Goal: Information Seeking & Learning: Learn about a topic

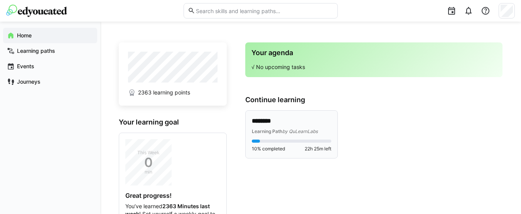
click at [273, 126] on div "******** Learning Path by QuLearnLabs" at bounding box center [291, 126] width 79 height 18
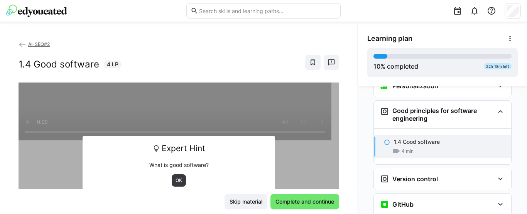
scroll to position [190, 0]
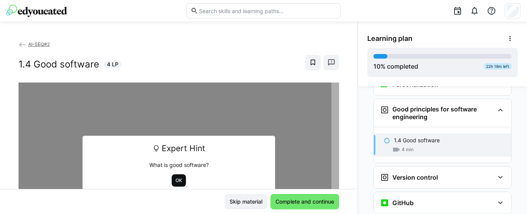
click at [177, 181] on span "OK" at bounding box center [179, 180] width 8 height 6
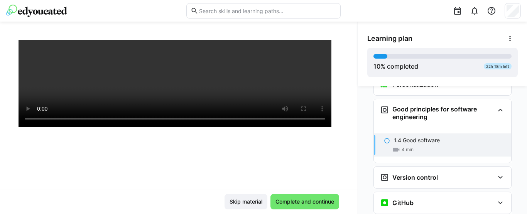
scroll to position [132, 0]
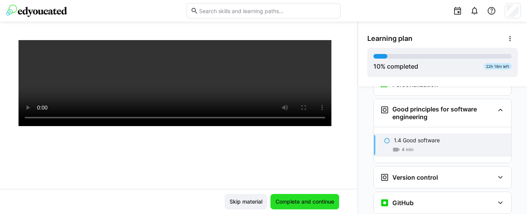
click at [284, 202] on span "Complete and continue" at bounding box center [304, 202] width 61 height 8
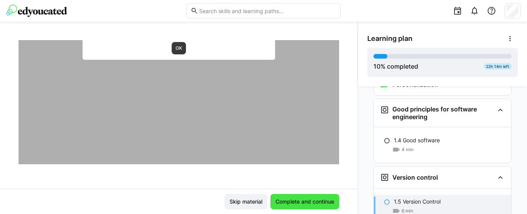
scroll to position [258, 0]
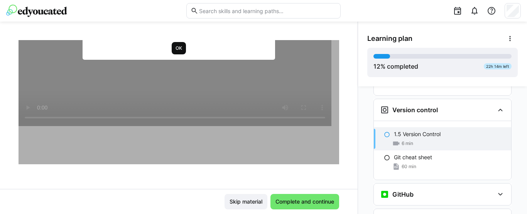
click at [175, 50] on span "OK" at bounding box center [179, 48] width 8 height 6
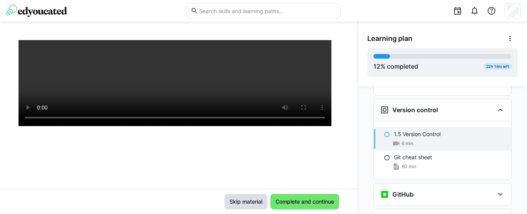
click at [246, 203] on span "Skip material" at bounding box center [245, 202] width 35 height 8
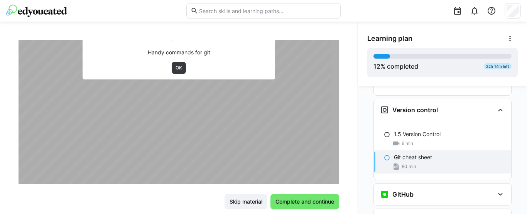
scroll to position [107, 0]
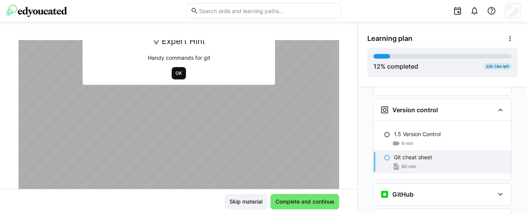
click at [175, 72] on span "OK" at bounding box center [179, 73] width 8 height 6
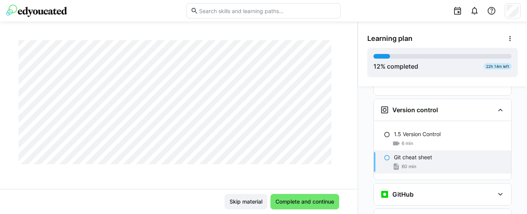
scroll to position [360, 0]
click at [298, 201] on span "Complete and continue" at bounding box center [304, 202] width 61 height 8
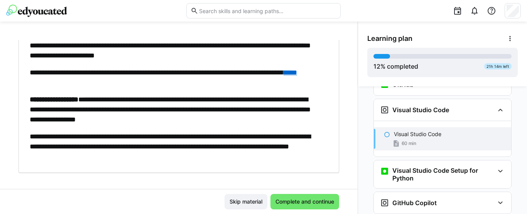
scroll to position [82, 0]
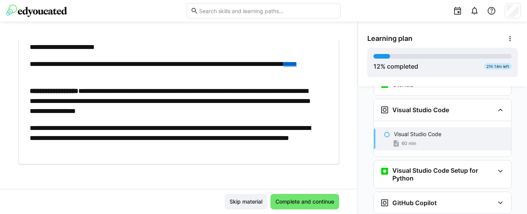
click at [237, 123] on p "**********" at bounding box center [175, 138] width 290 height 30
click at [286, 204] on span "Complete and continue" at bounding box center [304, 202] width 61 height 8
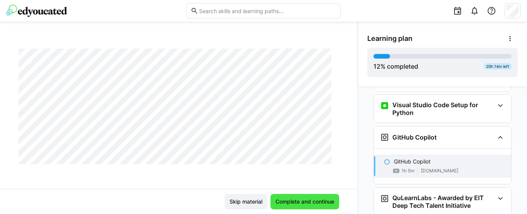
scroll to position [436, 0]
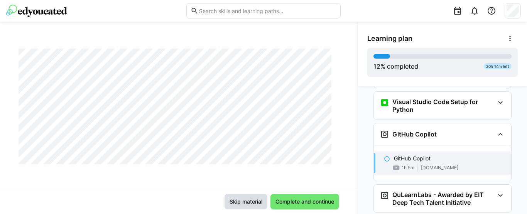
click at [240, 202] on span "Skip material" at bounding box center [245, 202] width 35 height 8
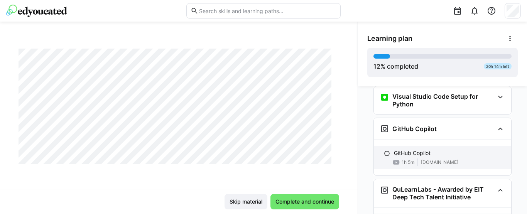
scroll to position [442, 0]
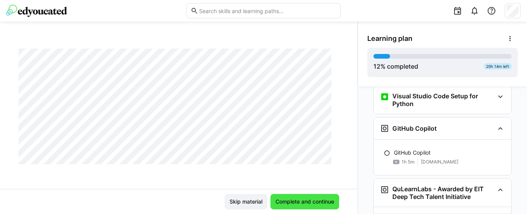
click at [298, 205] on span "Complete and continue" at bounding box center [304, 202] width 61 height 8
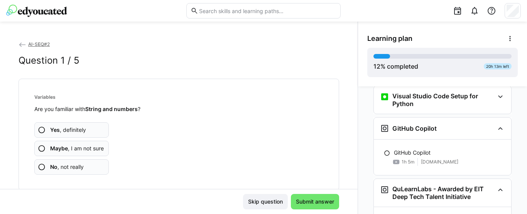
scroll to position [516, 0]
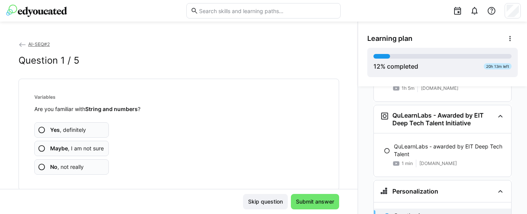
click at [41, 129] on eds-icon at bounding box center [42, 130] width 8 height 8
click at [40, 149] on eds-icon at bounding box center [42, 149] width 8 height 8
click at [40, 148] on eds-icon at bounding box center [42, 149] width 8 height 8
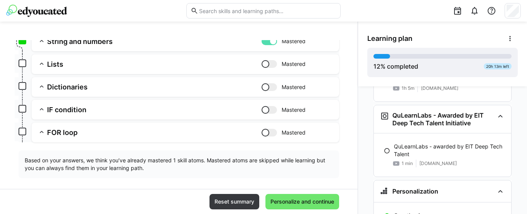
scroll to position [123, 0]
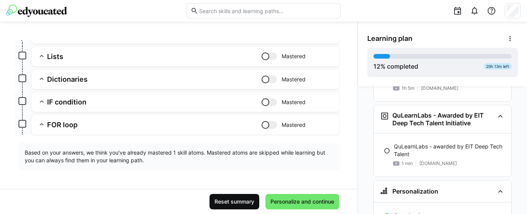
click at [229, 201] on span "Reset summary" at bounding box center [234, 202] width 42 height 8
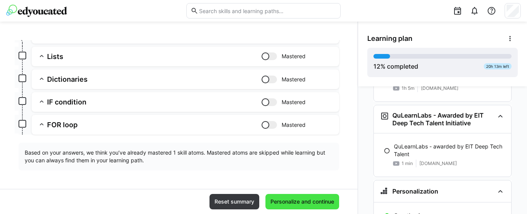
click at [279, 203] on span "Personalize and continue" at bounding box center [302, 202] width 66 height 8
click at [187, 103] on h3 "IF condition" at bounding box center [154, 102] width 214 height 9
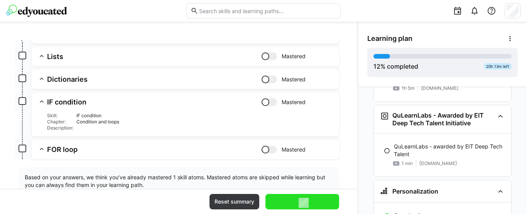
click at [185, 120] on div "Condition and loops" at bounding box center [204, 122] width 256 height 6
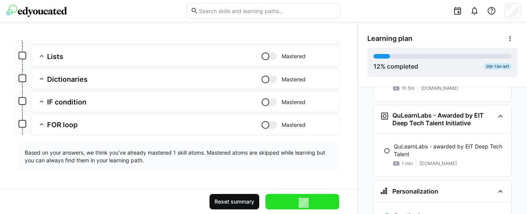
click at [226, 204] on span "Reset summary" at bounding box center [234, 202] width 42 height 8
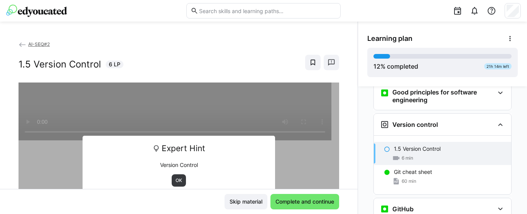
scroll to position [222, 0]
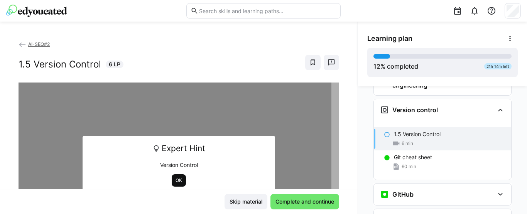
click at [175, 178] on span "OK" at bounding box center [179, 180] width 8 height 6
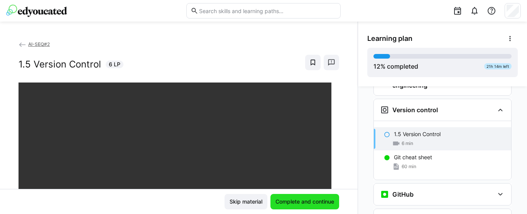
click at [301, 205] on span "Complete and continue" at bounding box center [304, 202] width 61 height 8
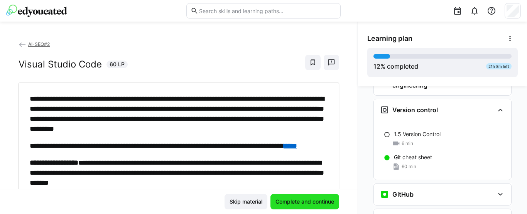
click at [301, 205] on span "Complete and continue" at bounding box center [304, 202] width 61 height 8
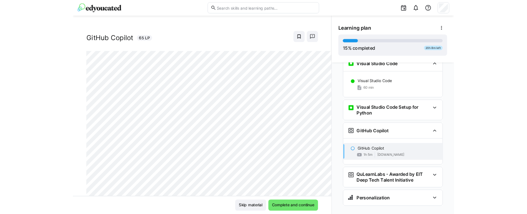
scroll to position [436, 0]
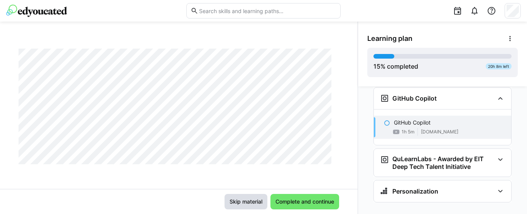
click at [251, 199] on span "Skip material" at bounding box center [245, 202] width 35 height 8
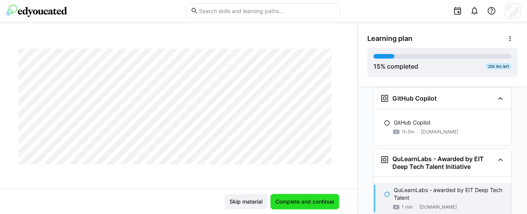
click at [281, 206] on span "Complete and continue" at bounding box center [304, 201] width 69 height 15
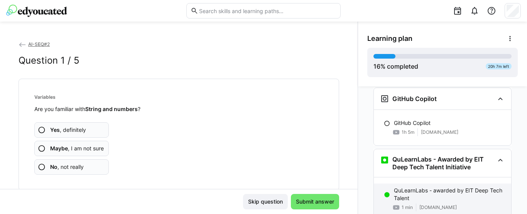
scroll to position [437, 0]
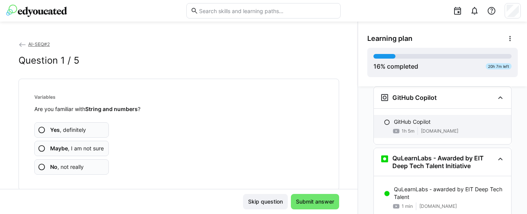
click at [412, 118] on p "GitHub Copilot" at bounding box center [412, 122] width 37 height 8
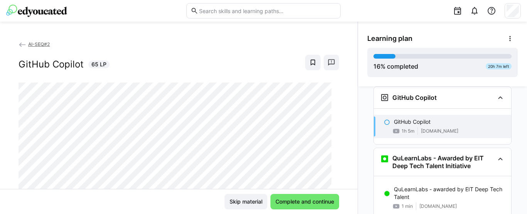
scroll to position [425, 0]
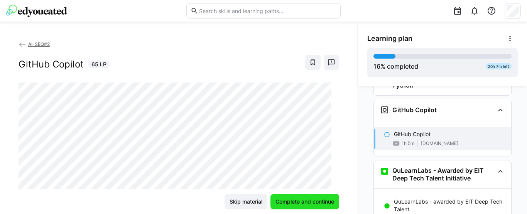
click at [285, 199] on span "Complete and continue" at bounding box center [304, 202] width 61 height 8
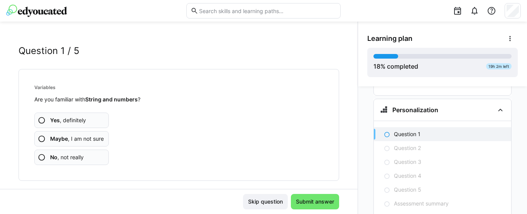
scroll to position [20, 0]
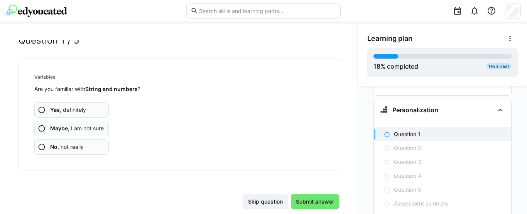
click at [40, 147] on eds-icon at bounding box center [42, 147] width 8 height 8
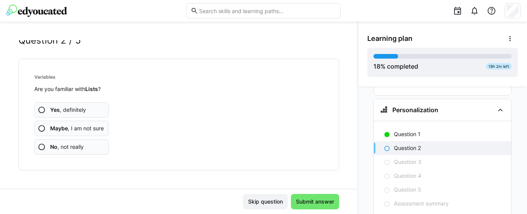
click at [40, 147] on eds-icon at bounding box center [42, 147] width 8 height 8
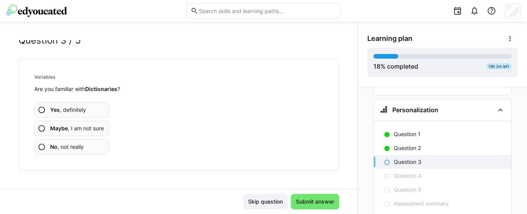
click at [42, 147] on eds-icon at bounding box center [42, 147] width 8 height 8
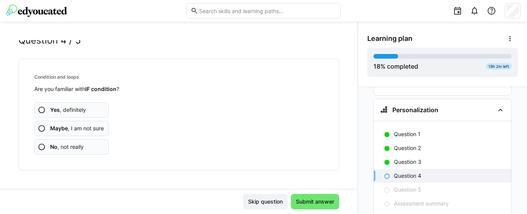
click at [40, 146] on eds-icon at bounding box center [42, 147] width 8 height 8
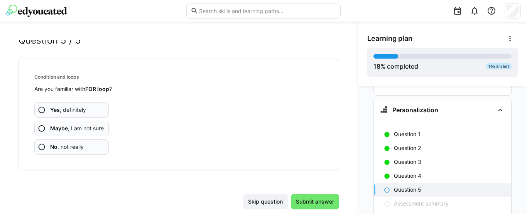
click at [41, 146] on eds-icon at bounding box center [42, 147] width 8 height 8
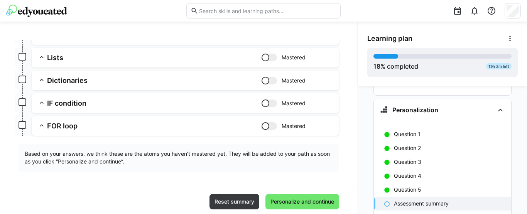
scroll to position [123, 0]
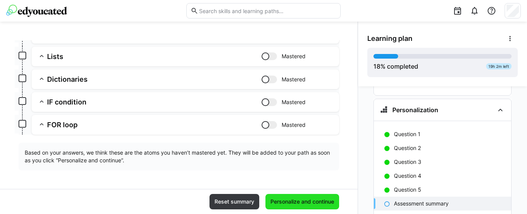
click at [297, 203] on span "Personalize and continue" at bounding box center [302, 202] width 66 height 8
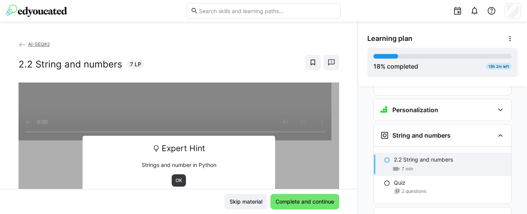
scroll to position [596, 0]
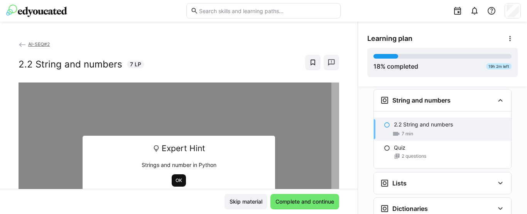
click at [175, 183] on span "OK" at bounding box center [179, 180] width 8 height 6
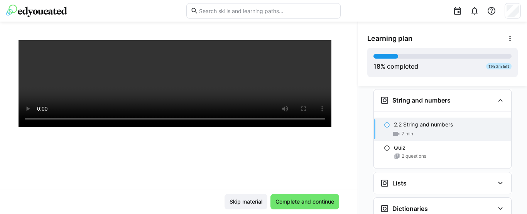
scroll to position [132, 0]
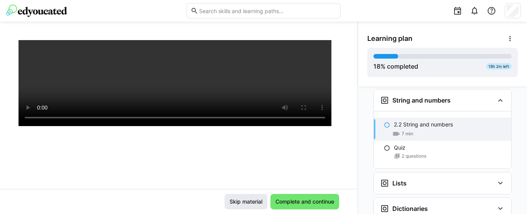
click at [234, 202] on span "Skip material" at bounding box center [245, 202] width 35 height 8
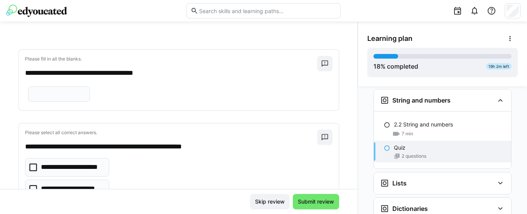
scroll to position [30, 0]
click at [43, 97] on input "text" at bounding box center [58, 93] width 53 height 7
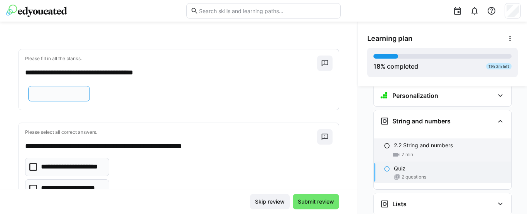
scroll to position [575, 0]
click at [384, 143] on eds-icon at bounding box center [387, 146] width 6 height 6
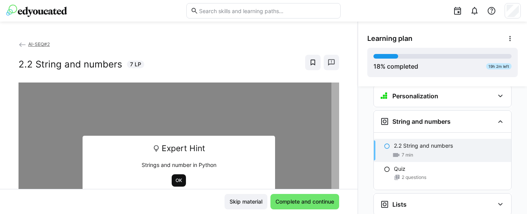
click at [175, 180] on span "OK" at bounding box center [179, 180] width 8 height 6
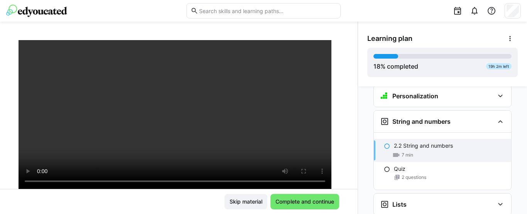
scroll to position [67, 0]
click at [305, 201] on span "Complete and continue" at bounding box center [304, 202] width 61 height 8
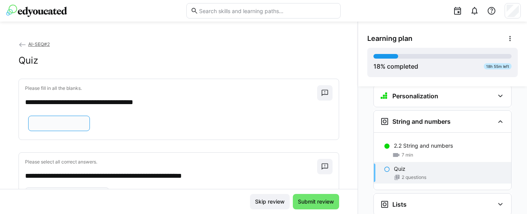
click at [50, 127] on input "text" at bounding box center [58, 123] width 53 height 7
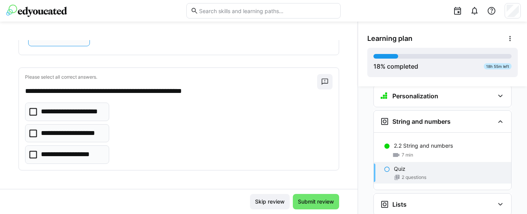
scroll to position [111, 0]
type input "*****"
click at [34, 134] on icon at bounding box center [33, 134] width 8 height 8
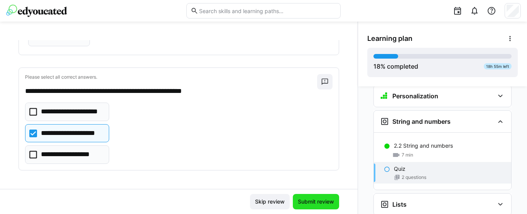
click at [313, 205] on span "Submit review" at bounding box center [315, 202] width 39 height 8
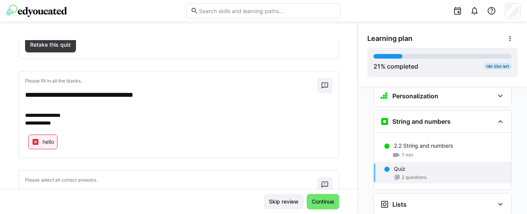
scroll to position [88, 0]
click at [46, 43] on span "Retake this quiz" at bounding box center [50, 44] width 43 height 8
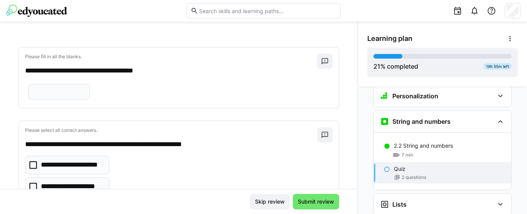
scroll to position [17, 0]
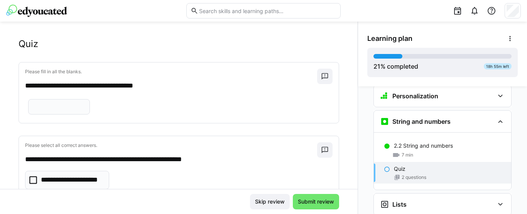
click at [55, 114] on eds-input at bounding box center [59, 106] width 62 height 15
click at [42, 110] on input "text" at bounding box center [58, 106] width 53 height 7
type input "*"
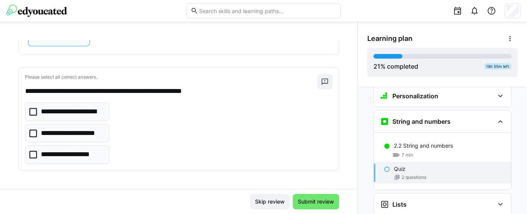
scroll to position [111, 0]
type input "*"
click at [32, 135] on icon at bounding box center [33, 134] width 8 height 8
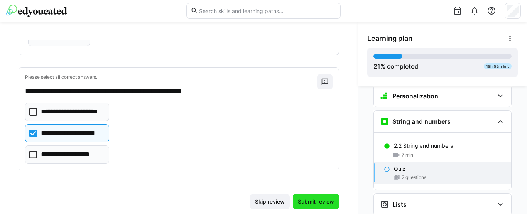
click at [313, 204] on span "Submit review" at bounding box center [315, 202] width 39 height 8
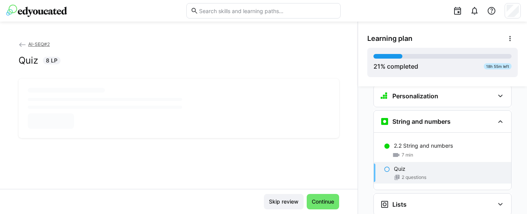
scroll to position [0, 0]
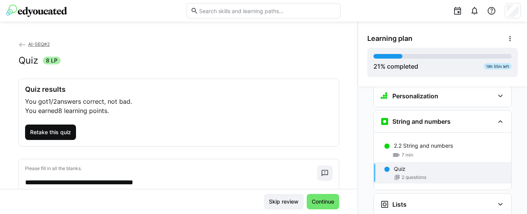
click at [50, 135] on span "Retake this quiz" at bounding box center [50, 132] width 43 height 8
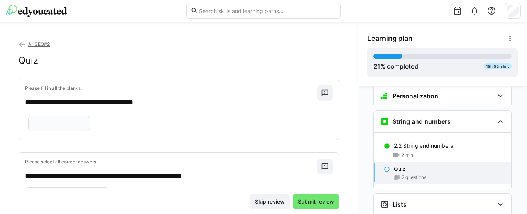
click at [58, 131] on eds-input at bounding box center [59, 123] width 62 height 15
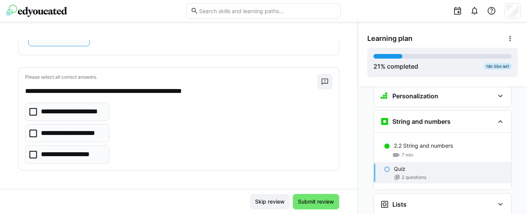
scroll to position [91, 0]
type input "*****"
click at [29, 143] on eds-checkbox "**********" at bounding box center [67, 133] width 84 height 19
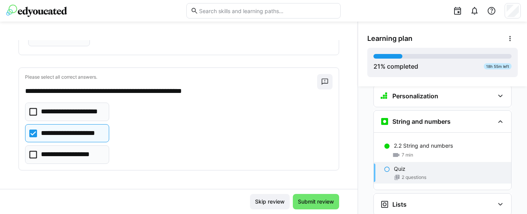
scroll to position [111, 0]
click at [318, 201] on span "Submit review" at bounding box center [315, 202] width 39 height 8
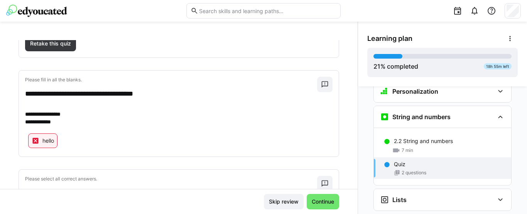
scroll to position [580, 0]
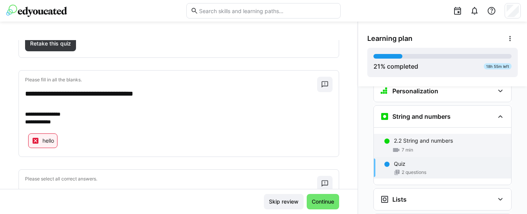
click at [394, 137] on p "2.2 String and numbers" at bounding box center [423, 141] width 59 height 8
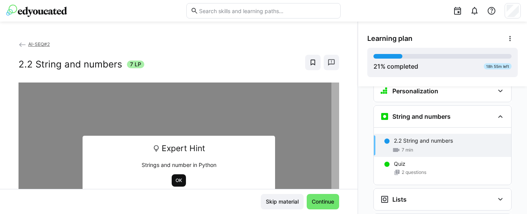
click at [175, 179] on span "OK" at bounding box center [179, 180] width 8 height 6
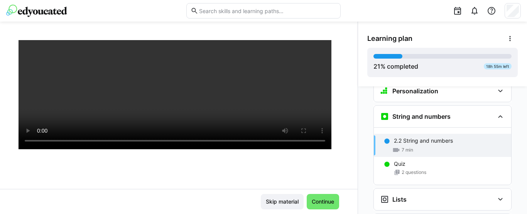
scroll to position [121, 0]
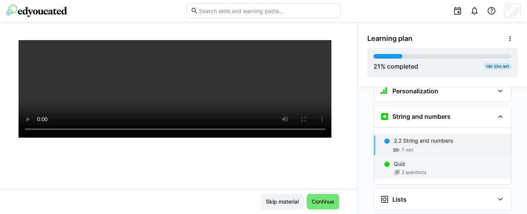
click at [401, 160] on p "Quiz" at bounding box center [400, 164] width 12 height 8
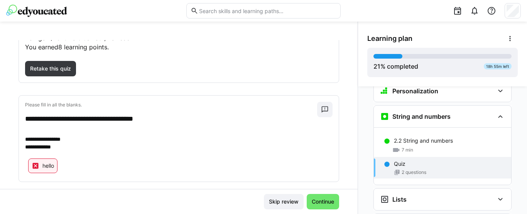
scroll to position [63, 0]
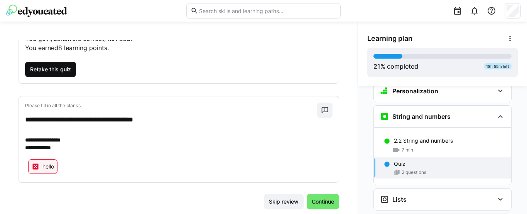
click at [45, 72] on span "Retake this quiz" at bounding box center [50, 70] width 43 height 8
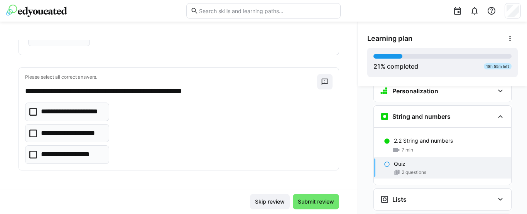
scroll to position [111, 0]
click at [31, 136] on icon at bounding box center [33, 134] width 8 height 8
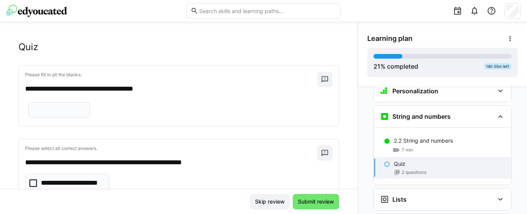
scroll to position [18, 0]
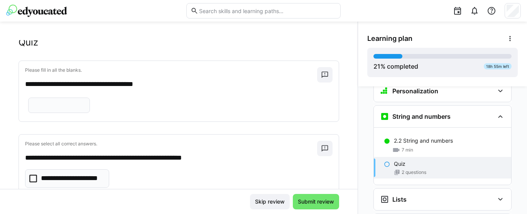
click at [44, 113] on eds-input at bounding box center [59, 105] width 62 height 15
type input "*"
click at [306, 197] on span "Submit review" at bounding box center [316, 201] width 46 height 15
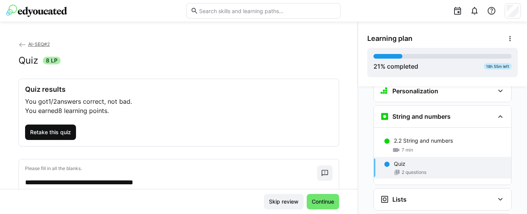
click at [56, 131] on span "Retake this quiz" at bounding box center [50, 132] width 43 height 8
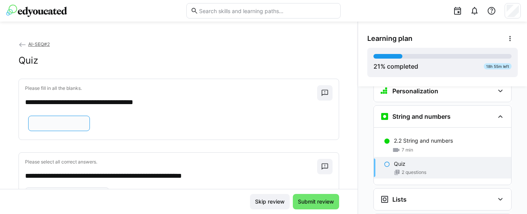
click at [45, 127] on input "text" at bounding box center [58, 123] width 53 height 7
type input "*"
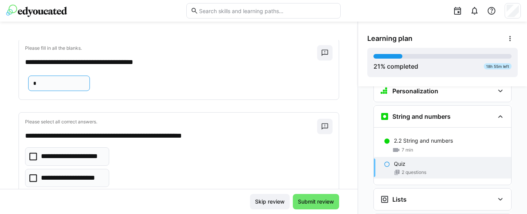
scroll to position [111, 0]
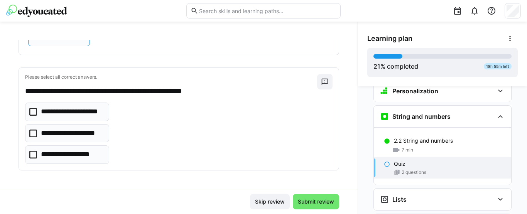
type input "*"
click at [35, 133] on icon at bounding box center [33, 134] width 8 height 8
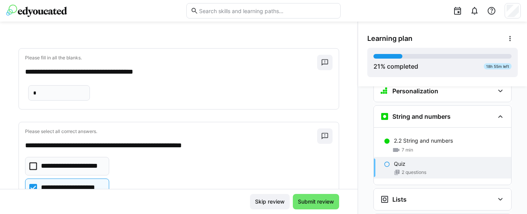
scroll to position [30, 0]
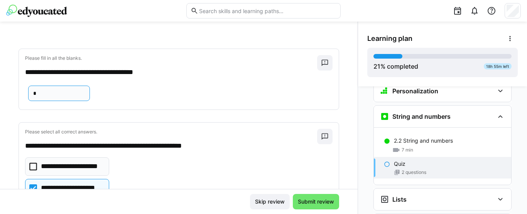
click at [42, 97] on input "*" at bounding box center [58, 93] width 53 height 7
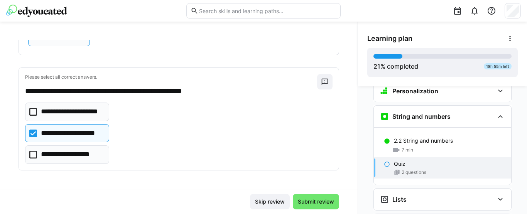
scroll to position [111, 0]
type input "*"
click at [305, 202] on span "Submit review" at bounding box center [315, 202] width 39 height 8
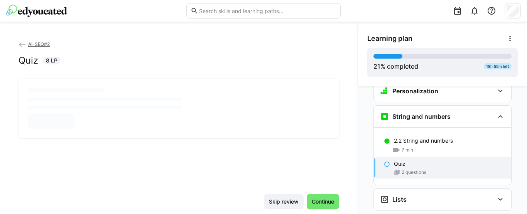
scroll to position [0, 0]
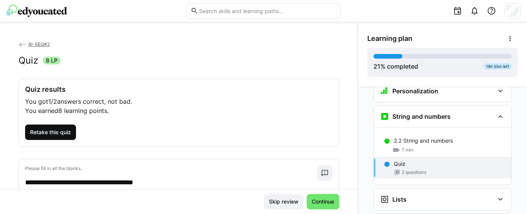
click at [49, 130] on span "Retake this quiz" at bounding box center [50, 132] width 43 height 8
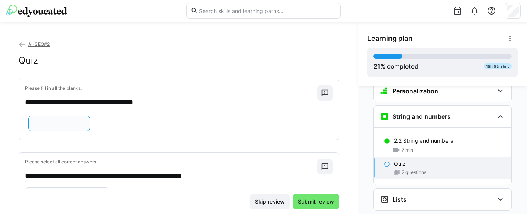
click at [52, 127] on input "text" at bounding box center [58, 123] width 53 height 7
click at [54, 127] on input "********" at bounding box center [58, 123] width 53 height 7
type input "*"
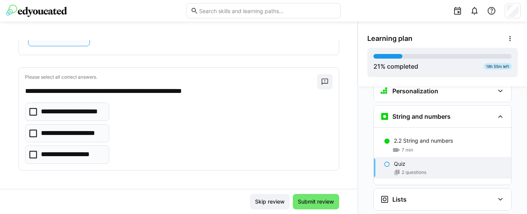
scroll to position [111, 0]
type input "*****"
click at [30, 131] on icon at bounding box center [33, 134] width 8 height 8
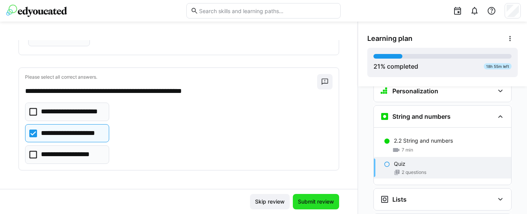
click at [305, 198] on span "Submit review" at bounding box center [315, 202] width 39 height 8
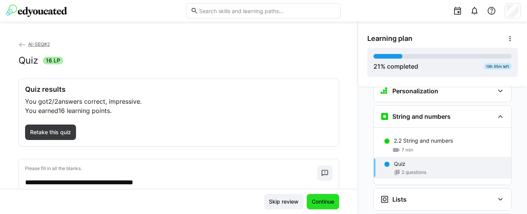
click at [315, 200] on span "Continue" at bounding box center [322, 202] width 25 height 8
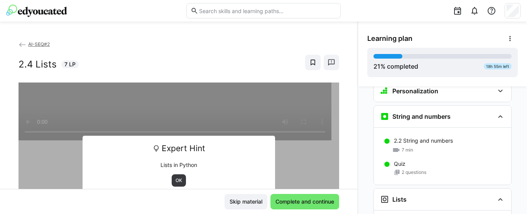
scroll to position [670, 0]
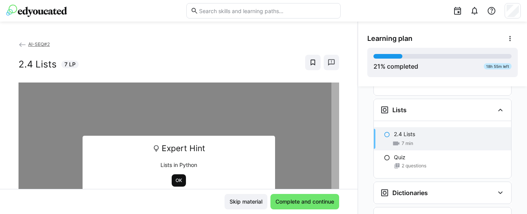
click at [176, 178] on span "OK" at bounding box center [179, 180] width 8 height 6
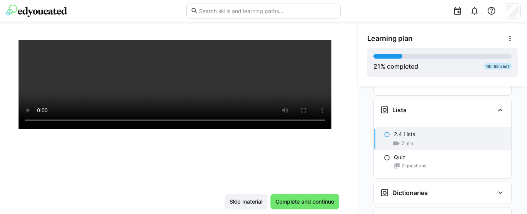
scroll to position [132, 0]
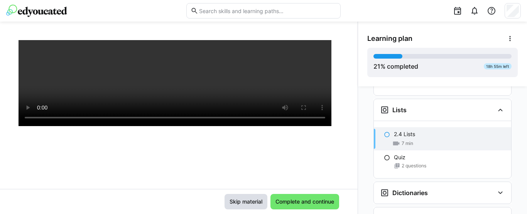
click at [232, 201] on span "Skip material" at bounding box center [245, 202] width 35 height 8
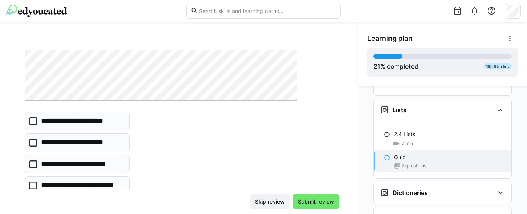
scroll to position [66, 0]
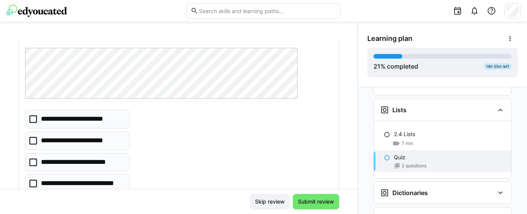
click at [33, 163] on icon at bounding box center [33, 162] width 8 height 8
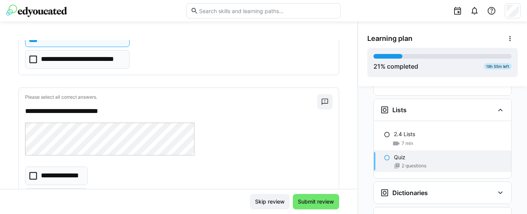
scroll to position [213, 0]
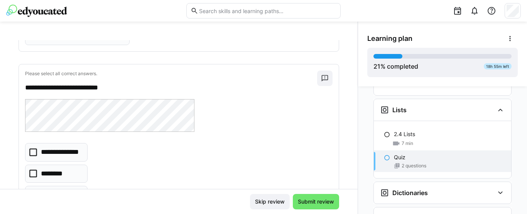
click at [32, 152] on icon at bounding box center [33, 152] width 8 height 8
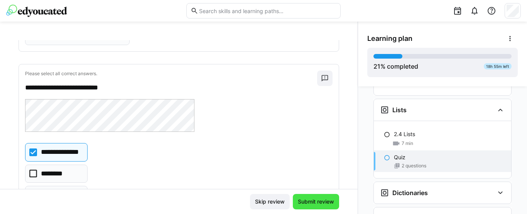
click at [308, 205] on span "Submit review" at bounding box center [315, 202] width 39 height 8
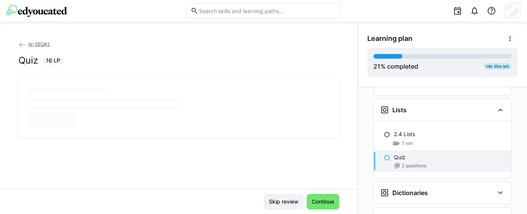
scroll to position [0, 0]
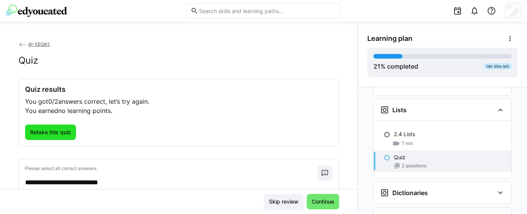
click at [57, 131] on span "Retake this quiz" at bounding box center [50, 132] width 43 height 8
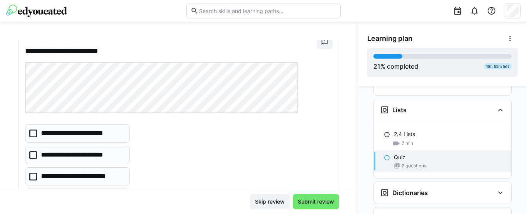
scroll to position [55, 0]
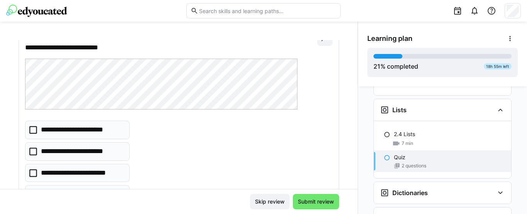
click at [30, 176] on icon at bounding box center [33, 173] width 8 height 8
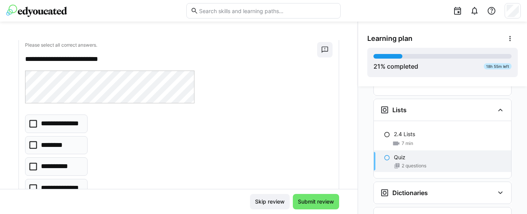
scroll to position [246, 0]
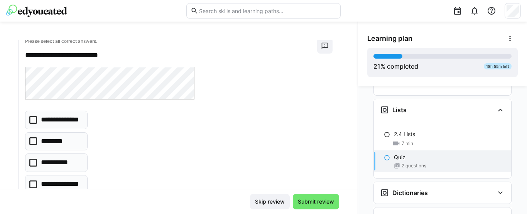
click at [30, 188] on icon at bounding box center [33, 184] width 8 height 8
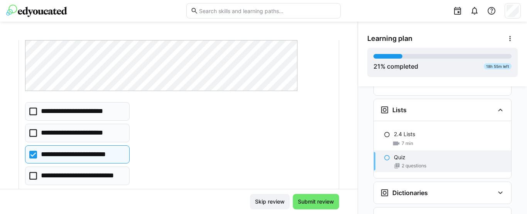
scroll to position [58, 0]
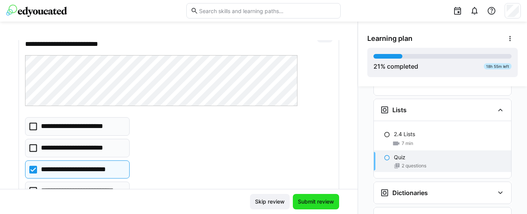
click at [313, 205] on span "Submit review" at bounding box center [315, 202] width 39 height 8
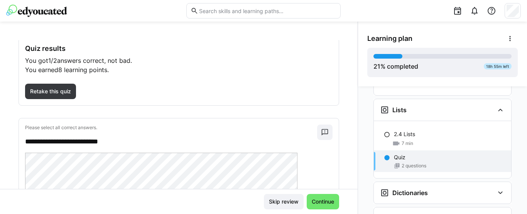
scroll to position [0, 0]
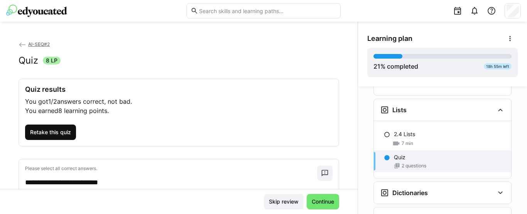
click at [44, 133] on span "Retake this quiz" at bounding box center [50, 132] width 43 height 8
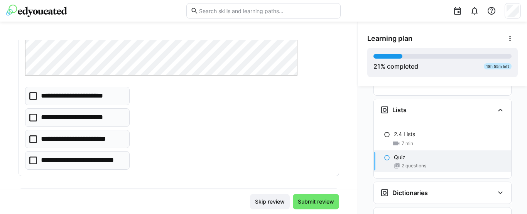
scroll to position [88, 0]
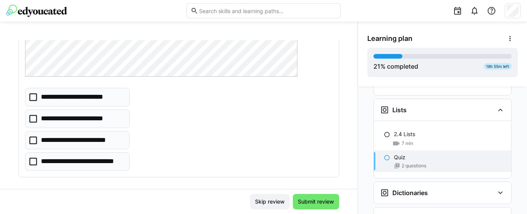
click at [36, 140] on icon at bounding box center [33, 140] width 8 height 8
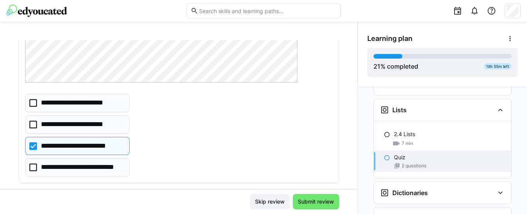
scroll to position [86, 0]
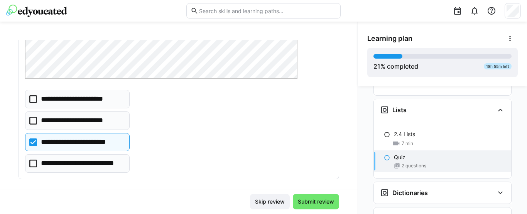
click at [69, 127] on eds-checkbox "**********" at bounding box center [77, 120] width 104 height 19
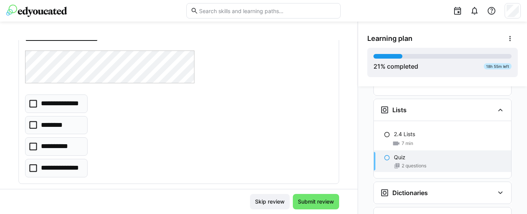
scroll to position [275, 0]
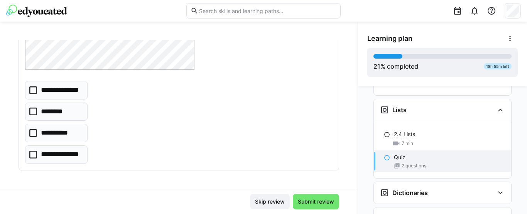
click at [33, 158] on icon at bounding box center [33, 155] width 8 height 8
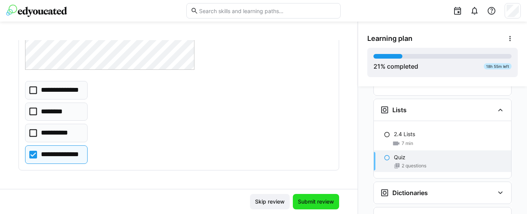
click at [303, 204] on span "Submit review" at bounding box center [315, 202] width 39 height 8
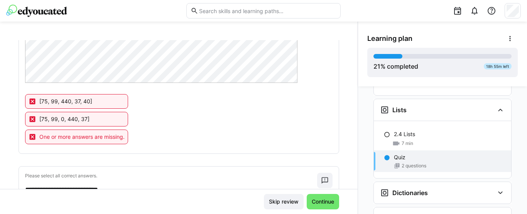
scroll to position [164, 0]
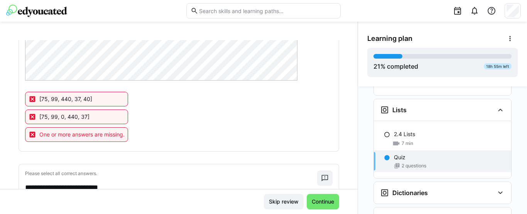
click at [83, 135] on span "One or more answers are missing." at bounding box center [81, 135] width 85 height 8
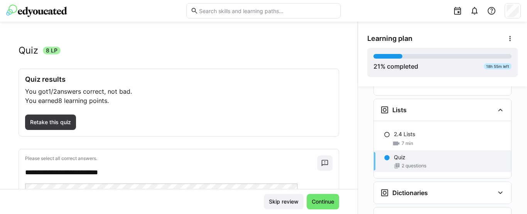
scroll to position [0, 0]
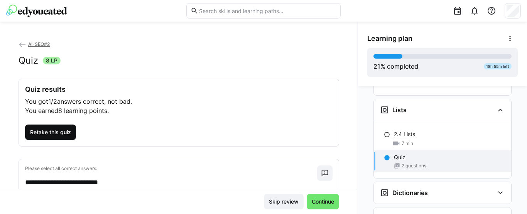
click at [43, 135] on span "Retake this quiz" at bounding box center [50, 132] width 43 height 8
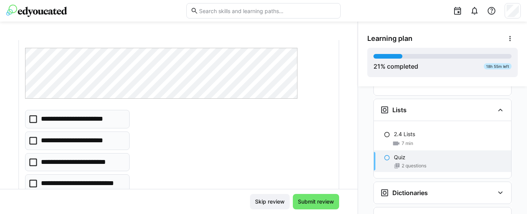
scroll to position [72, 0]
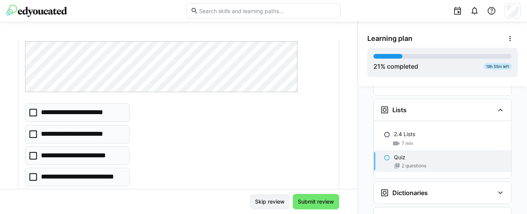
click at [32, 155] on icon at bounding box center [33, 156] width 8 height 8
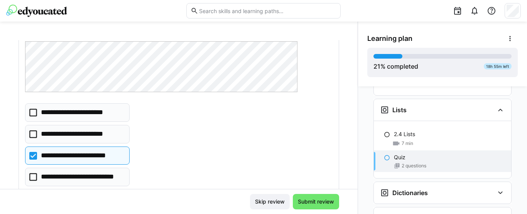
click at [30, 176] on icon at bounding box center [33, 177] width 8 height 8
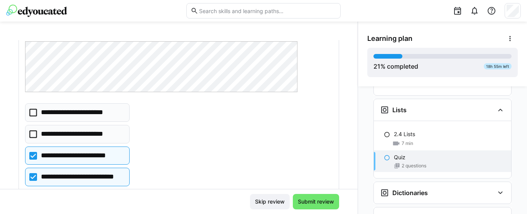
click at [47, 140] on eds-checkbox "**********" at bounding box center [77, 134] width 104 height 19
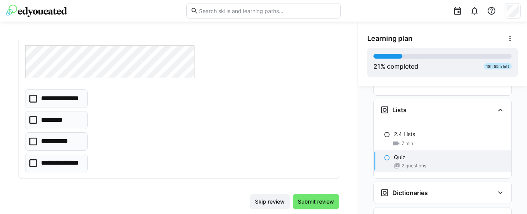
scroll to position [269, 0]
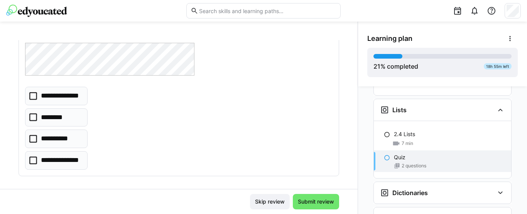
click at [30, 164] on icon at bounding box center [33, 161] width 8 height 8
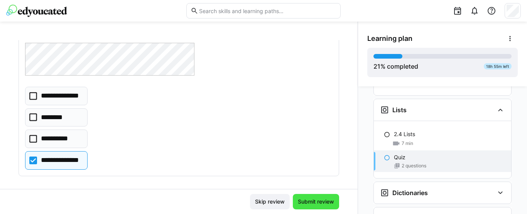
click at [316, 206] on span "Submit review" at bounding box center [316, 201] width 46 height 15
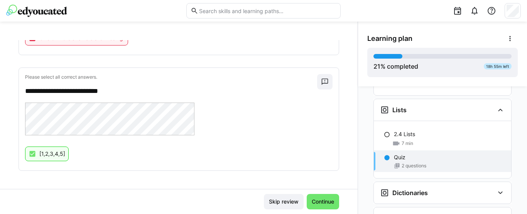
scroll to position [278, 0]
click at [318, 207] on span "Continue" at bounding box center [322, 201] width 32 height 15
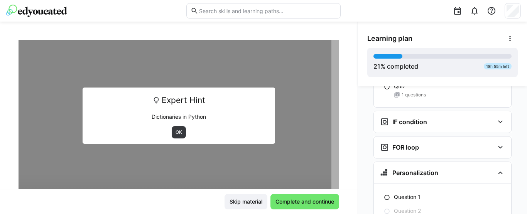
scroll to position [823, 0]
click at [176, 135] on span "OK" at bounding box center [179, 132] width 8 height 6
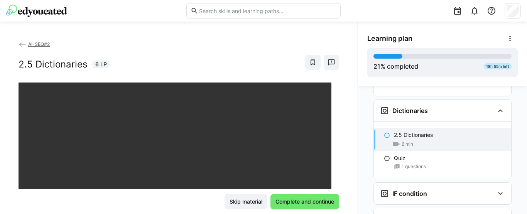
scroll to position [742, 0]
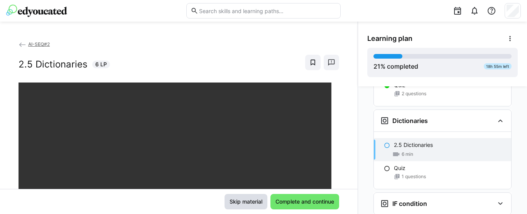
click at [236, 203] on span "Skip material" at bounding box center [245, 202] width 35 height 8
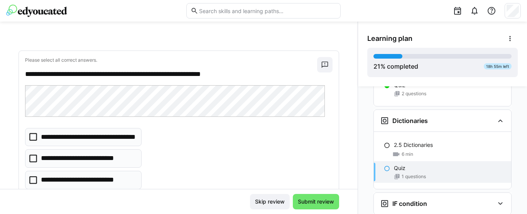
scroll to position [26, 0]
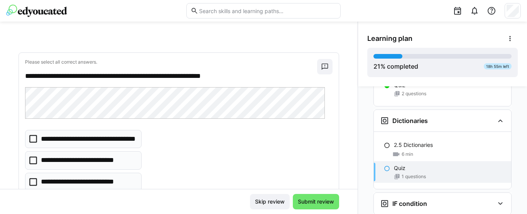
click at [33, 160] on icon at bounding box center [33, 161] width 8 height 8
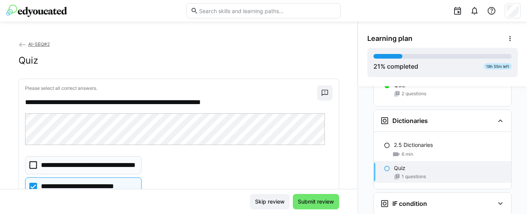
scroll to position [54, 0]
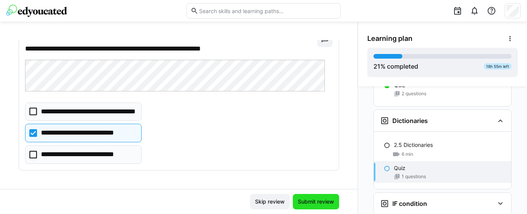
click at [301, 203] on span "Submit review" at bounding box center [315, 202] width 39 height 8
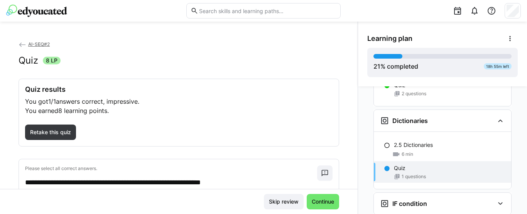
scroll to position [90, 0]
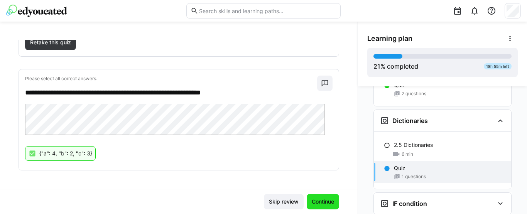
click at [313, 202] on span "Continue" at bounding box center [322, 202] width 25 height 8
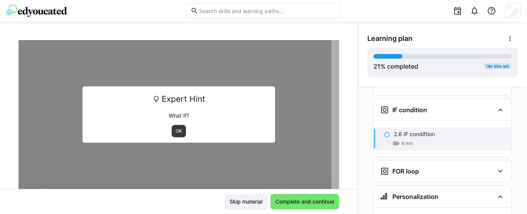
scroll to position [67, 0]
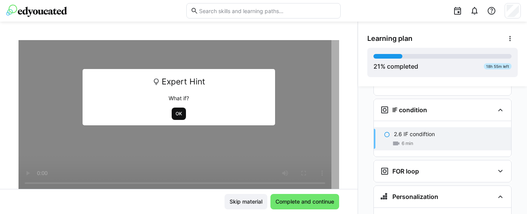
click at [172, 111] on span "OK" at bounding box center [179, 114] width 14 height 12
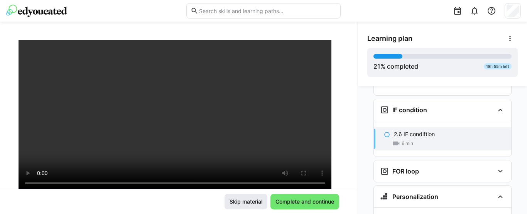
click at [243, 202] on span "Skip material" at bounding box center [245, 202] width 35 height 8
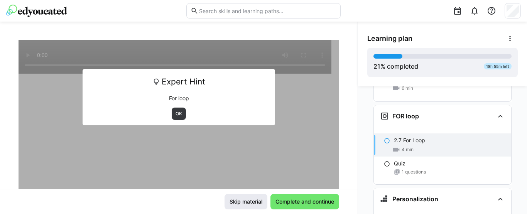
scroll to position [897, 0]
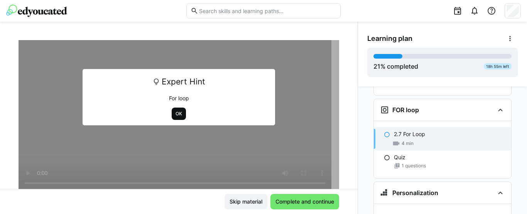
click at [175, 113] on span "OK" at bounding box center [179, 114] width 8 height 6
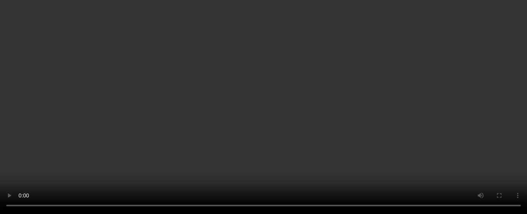
scroll to position [117, 0]
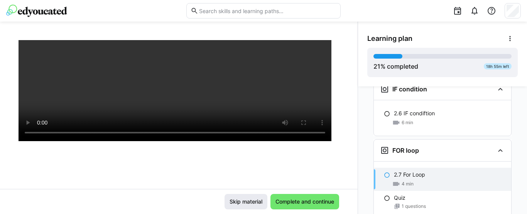
click at [244, 202] on span "Skip material" at bounding box center [245, 202] width 35 height 8
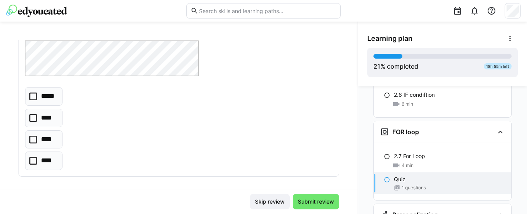
scroll to position [70, 0]
